Goal: Transaction & Acquisition: Purchase product/service

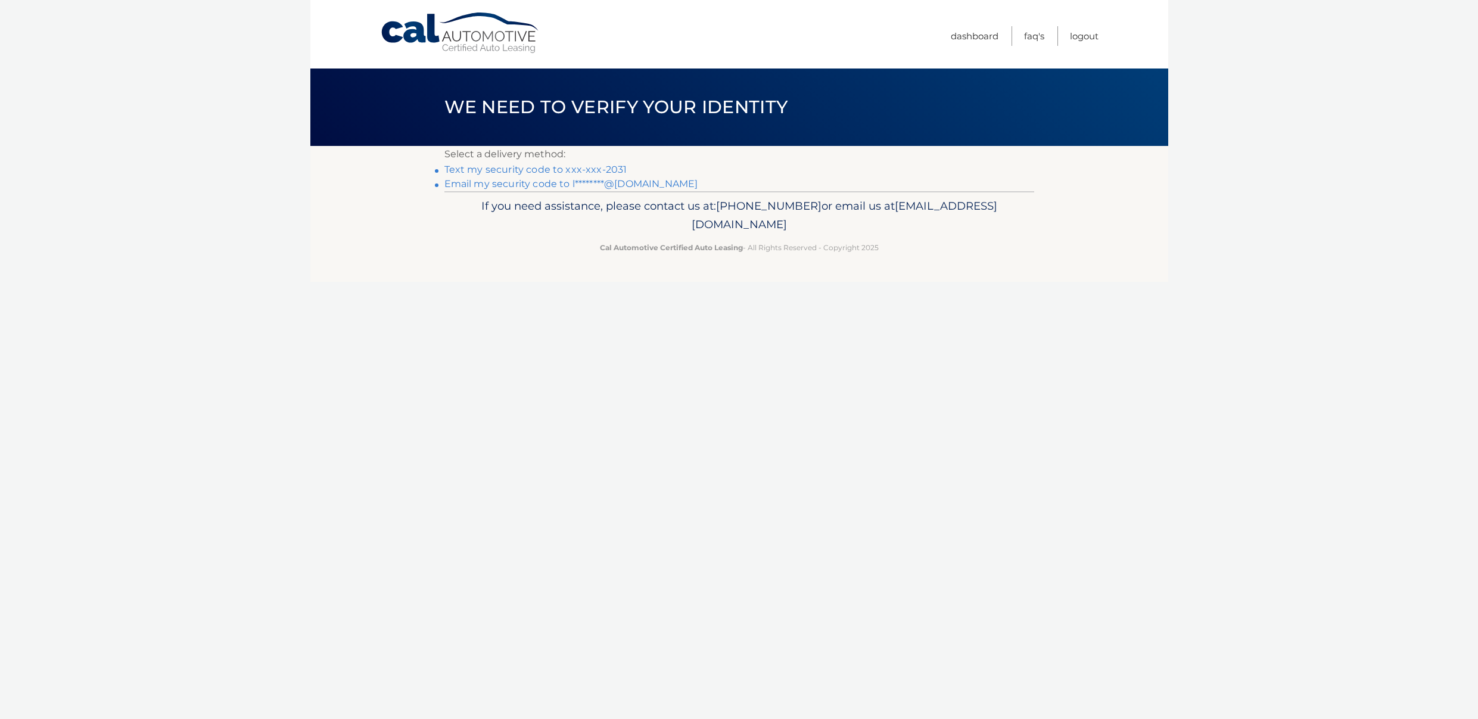
click at [587, 169] on link "Text my security code to xxx-xxx-2031" at bounding box center [535, 169] width 183 height 11
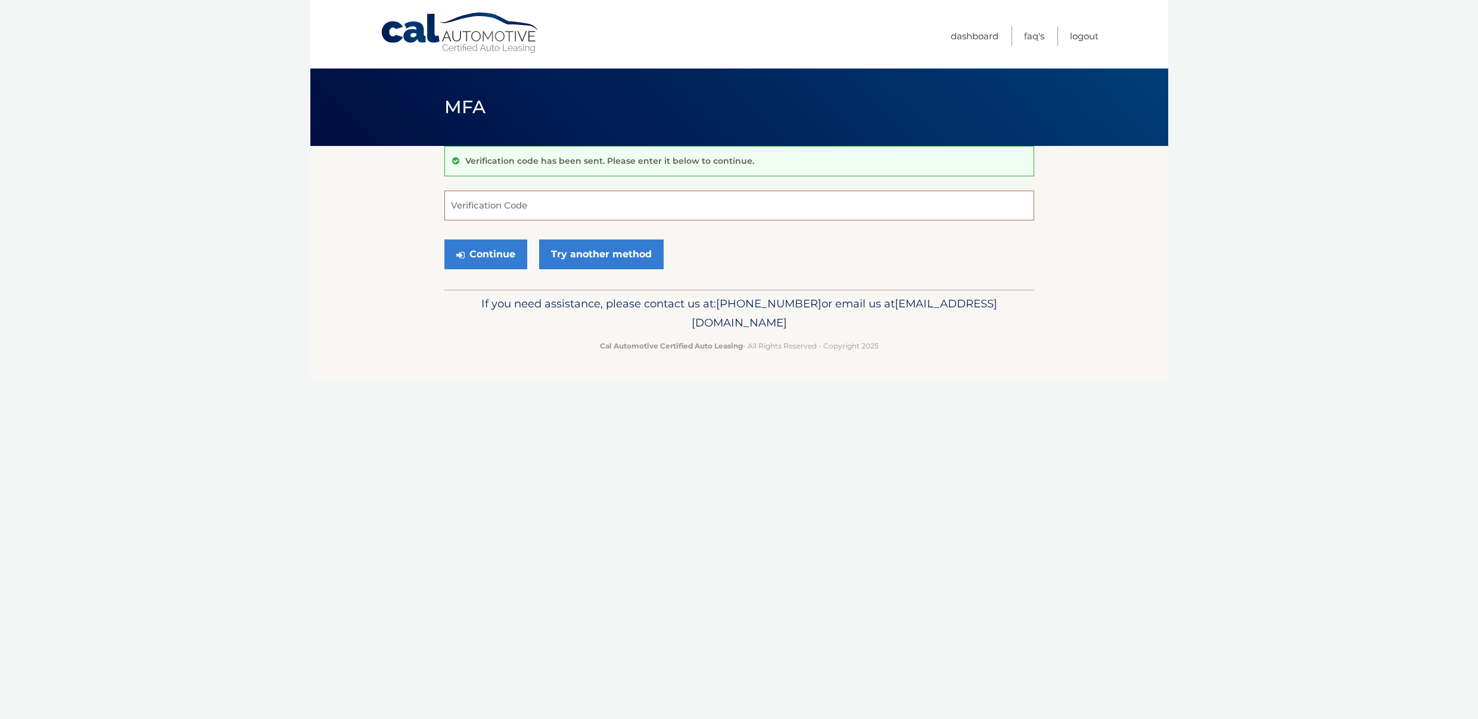
click at [528, 207] on input "Verification Code" at bounding box center [739, 206] width 590 height 30
type input "427186"
click at [487, 257] on button "Continue" at bounding box center [485, 254] width 83 height 30
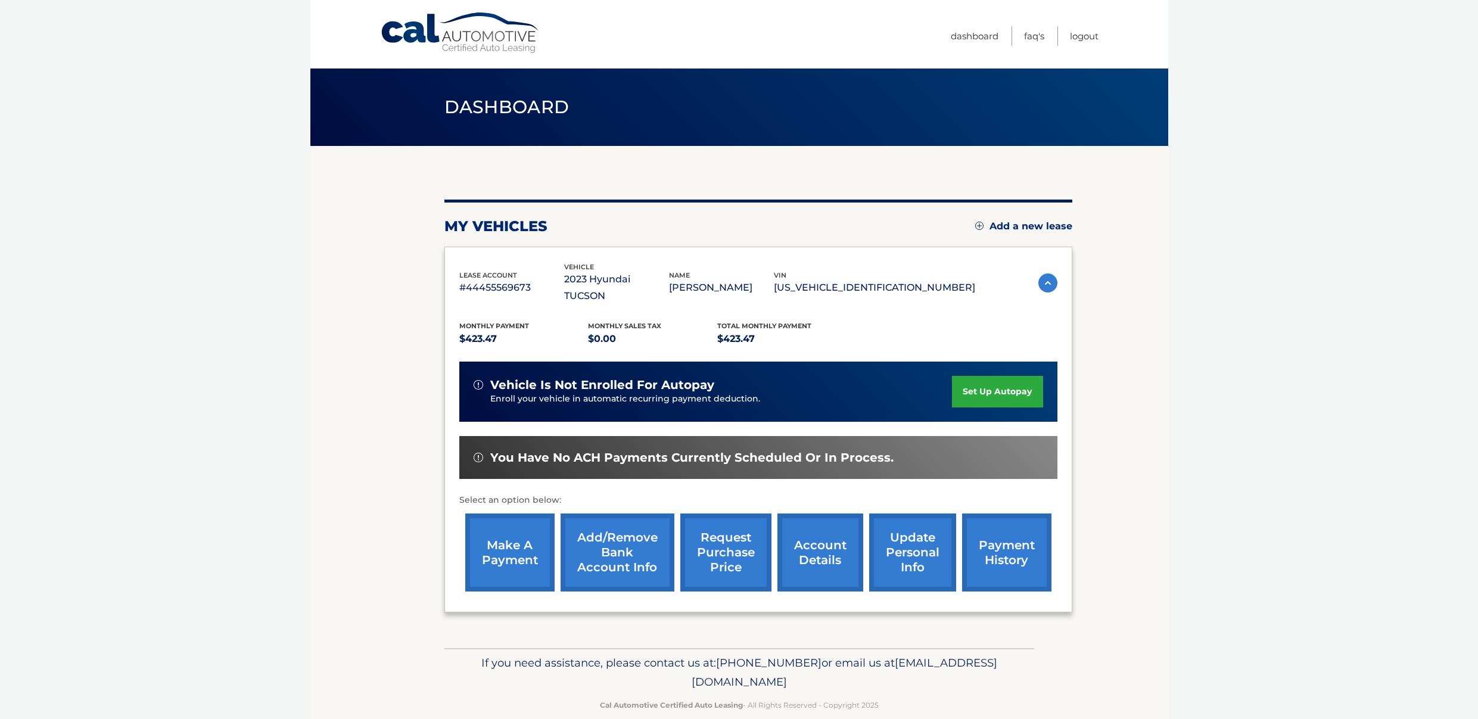
click at [521, 533] on link "make a payment" at bounding box center [509, 552] width 89 height 78
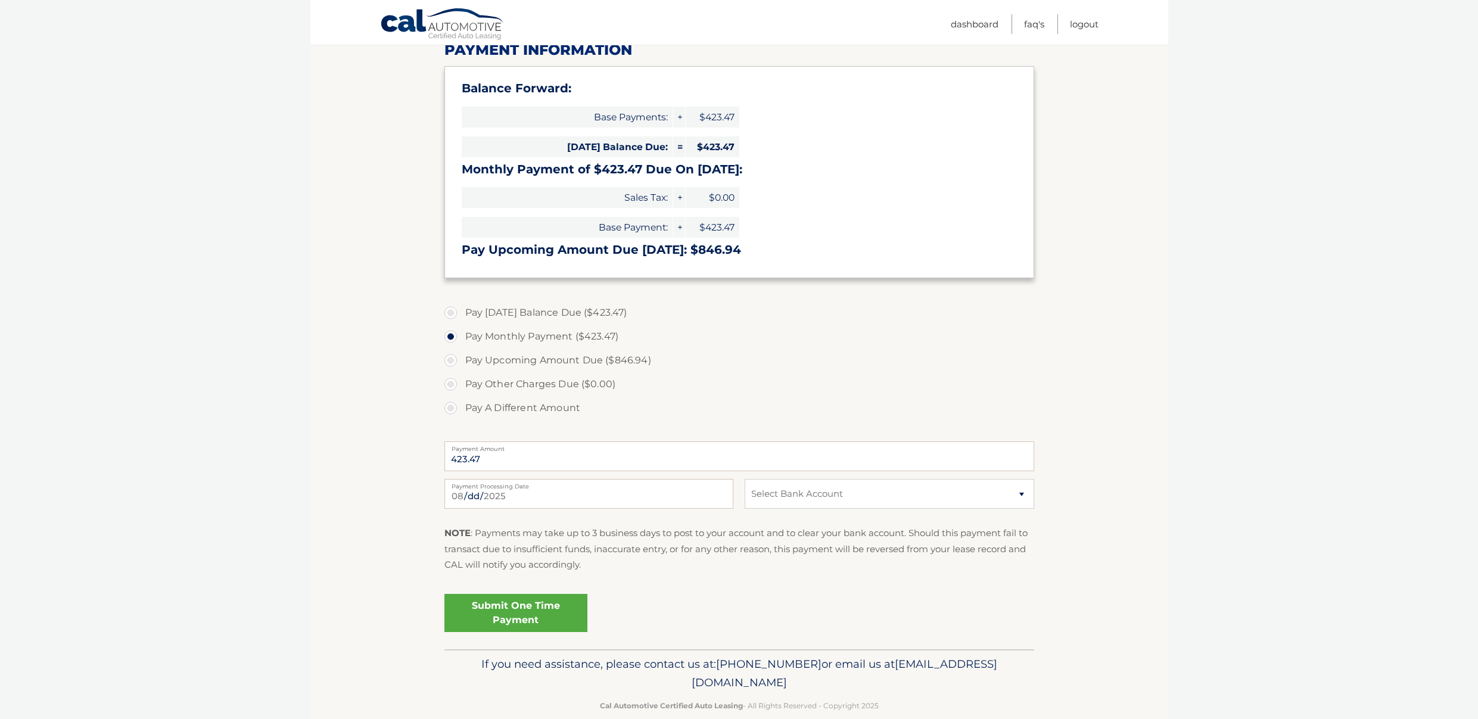
scroll to position [170, 0]
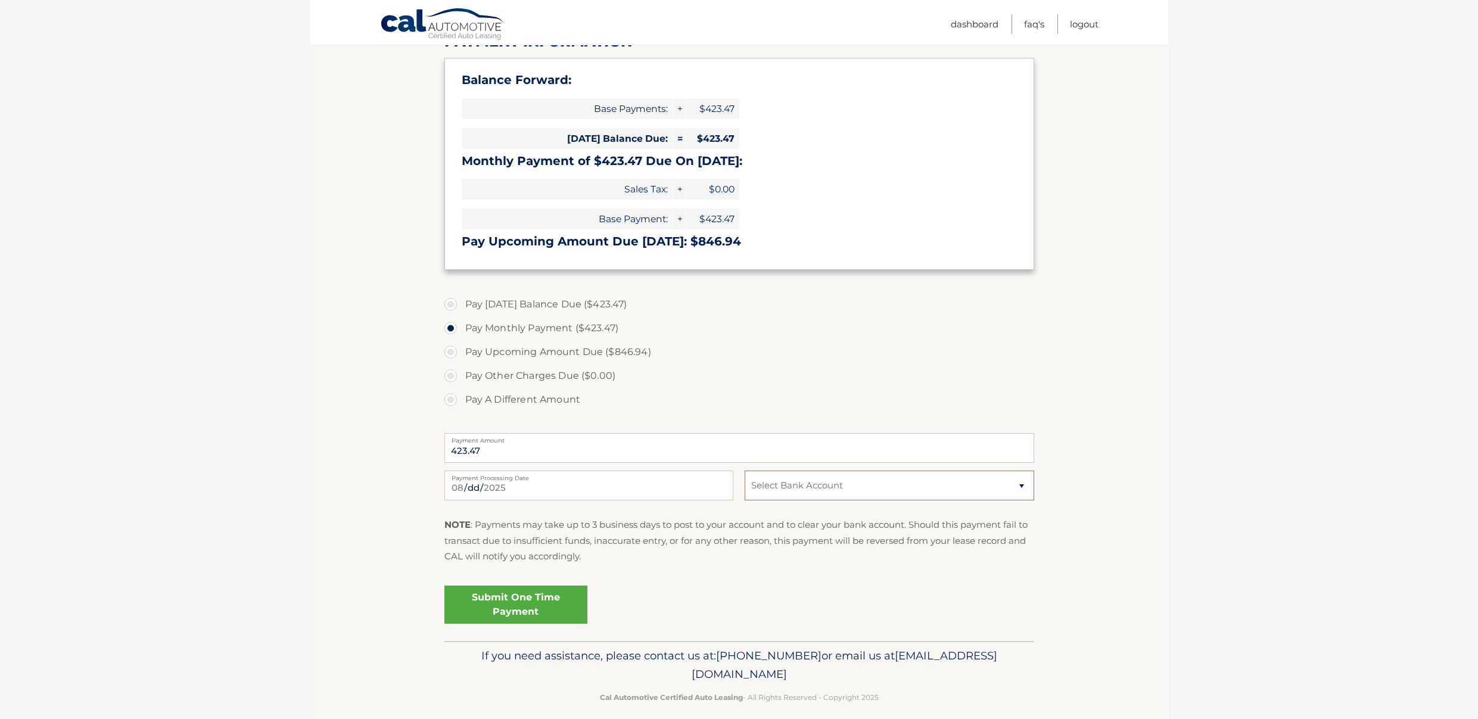
click at [941, 483] on select "Select Bank Account Checking CAPITAL ONE N.A. *****4352 Checking CAPITAL ONE N.…" at bounding box center [889, 486] width 289 height 30
select select "ZjZjN2NlMjEtNzQyYi00ZTU3LWJmZDktZjQxZDZiMzVkMWI0"
click at [745, 471] on select "Select Bank Account Checking CAPITAL ONE N.A. *****4352 Checking CAPITAL ONE N.…" at bounding box center [889, 486] width 289 height 30
click at [506, 607] on link "Submit One Time Payment" at bounding box center [515, 605] width 143 height 38
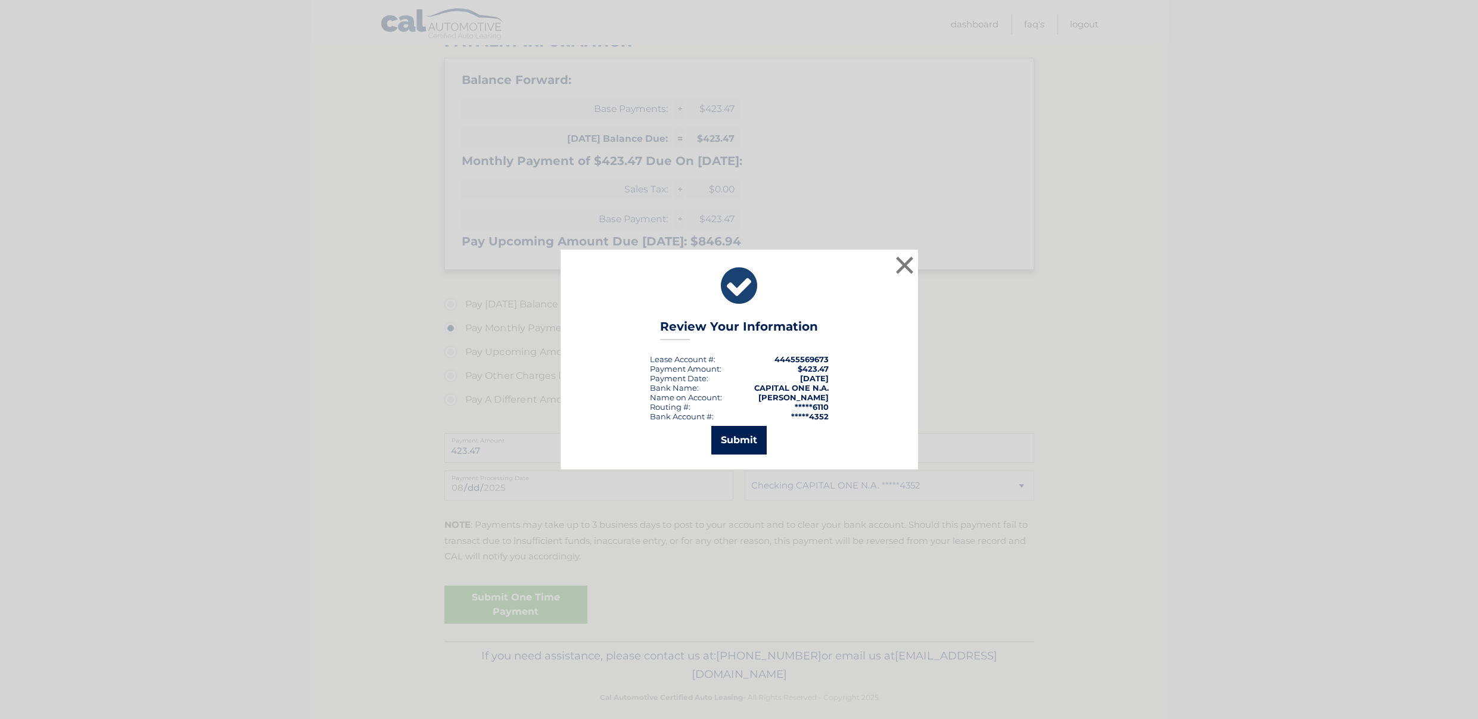
click at [748, 443] on button "Submit" at bounding box center [738, 440] width 55 height 29
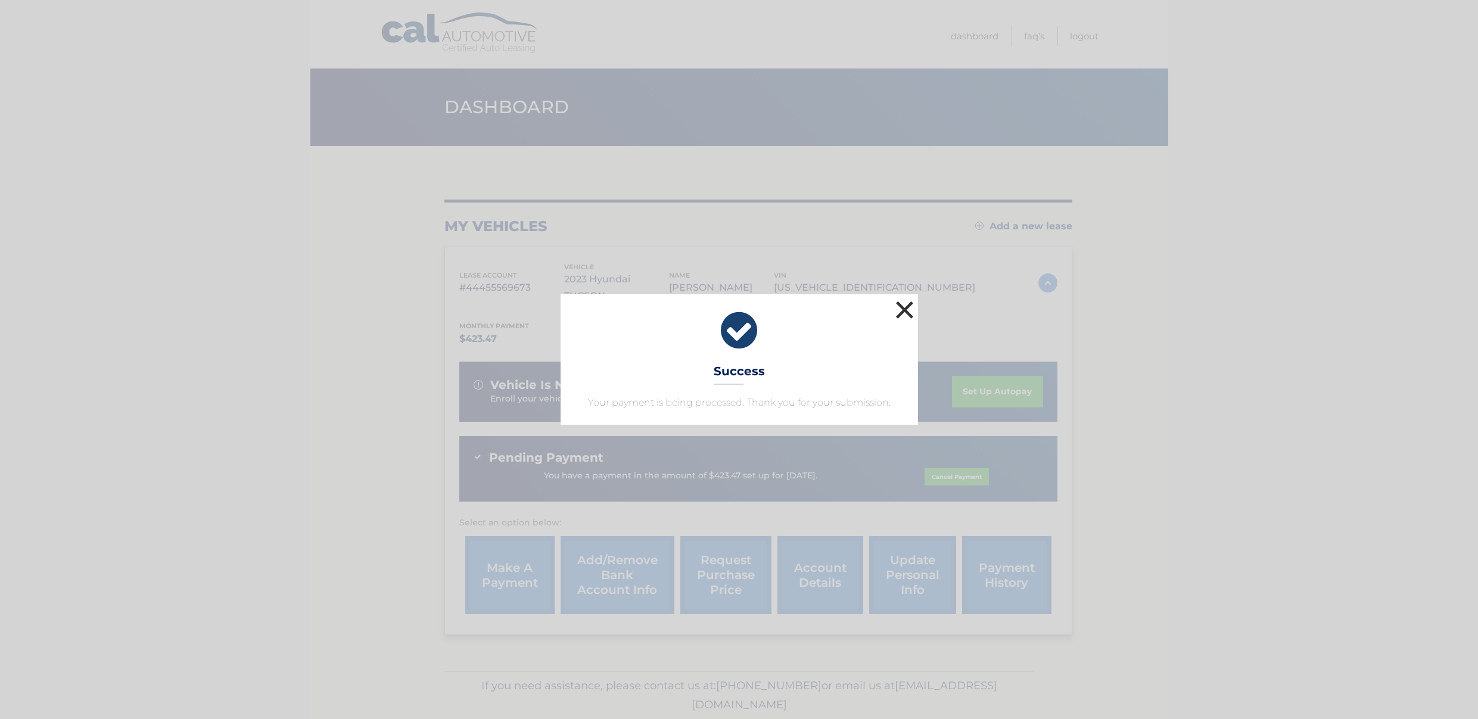
click at [905, 309] on button "×" at bounding box center [905, 310] width 24 height 24
